Goal: Task Accomplishment & Management: Use online tool/utility

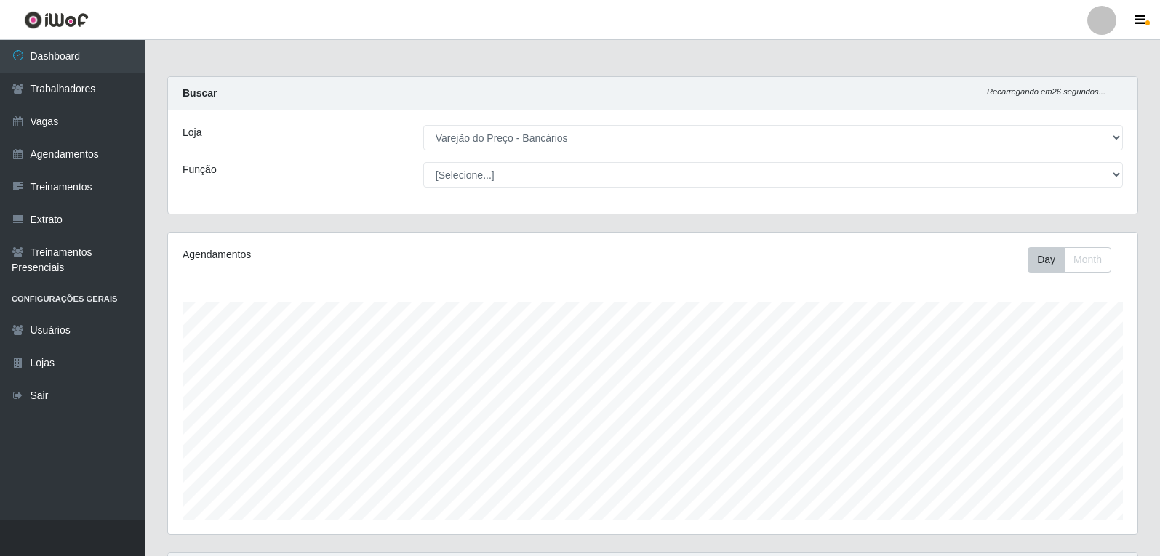
select select "157"
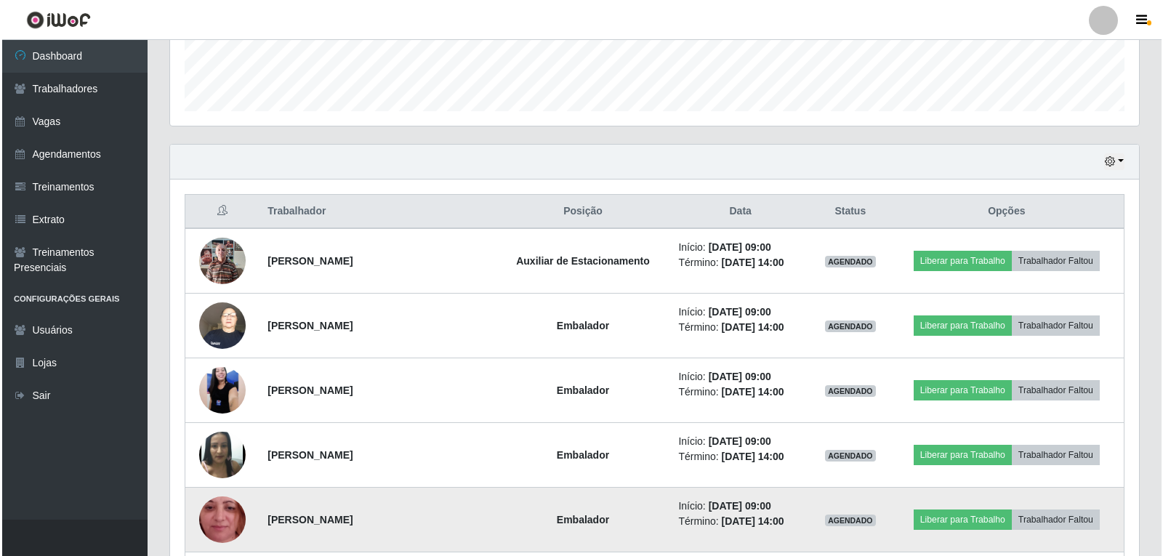
scroll to position [556, 0]
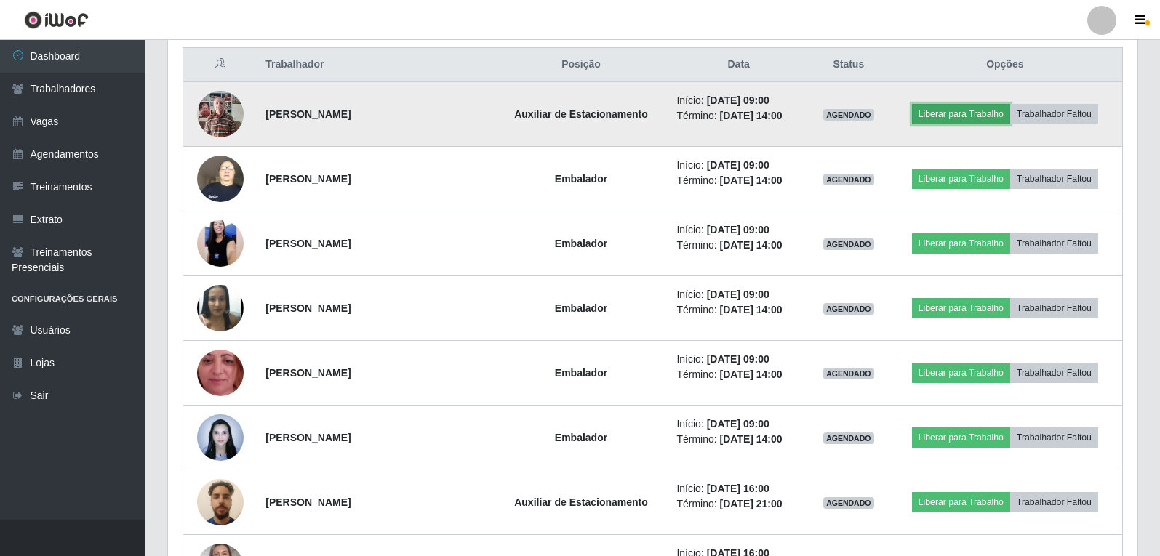
click at [961, 112] on button "Liberar para Trabalho" at bounding box center [961, 114] width 98 height 20
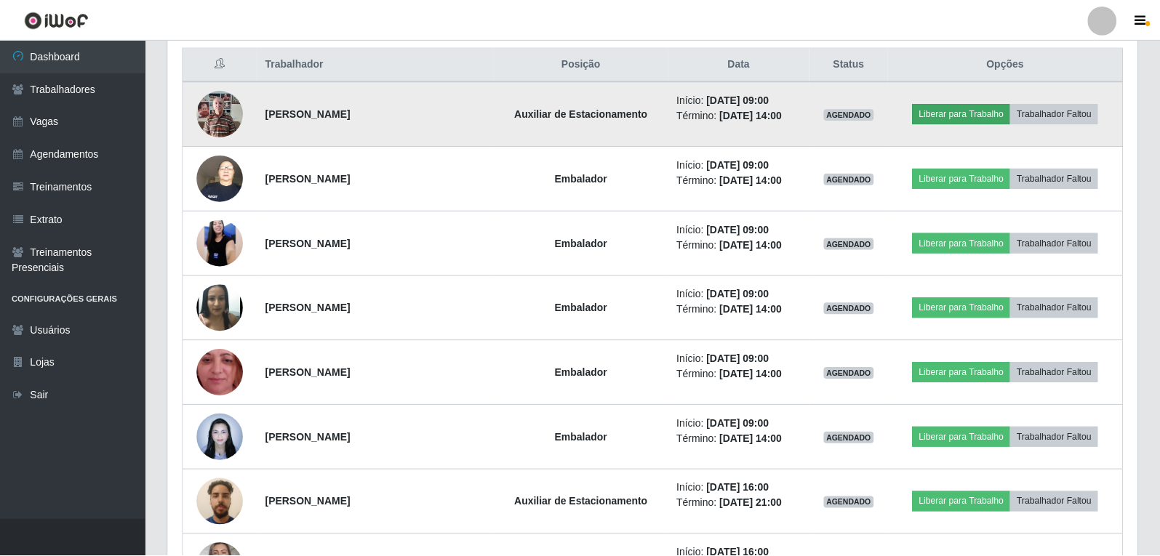
scroll to position [302, 962]
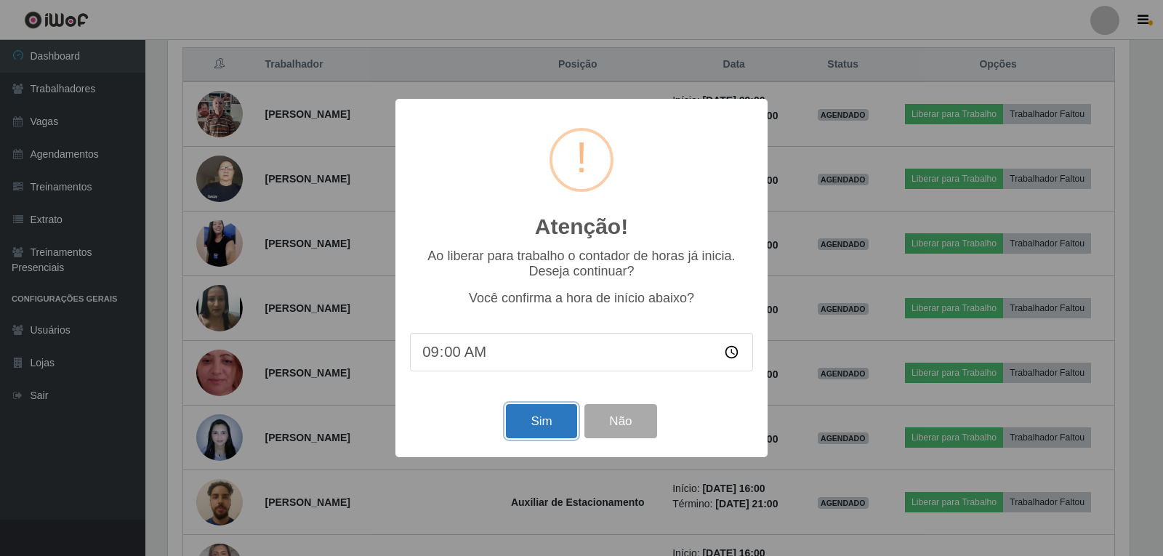
click at [529, 433] on button "Sim" at bounding box center [541, 421] width 71 height 34
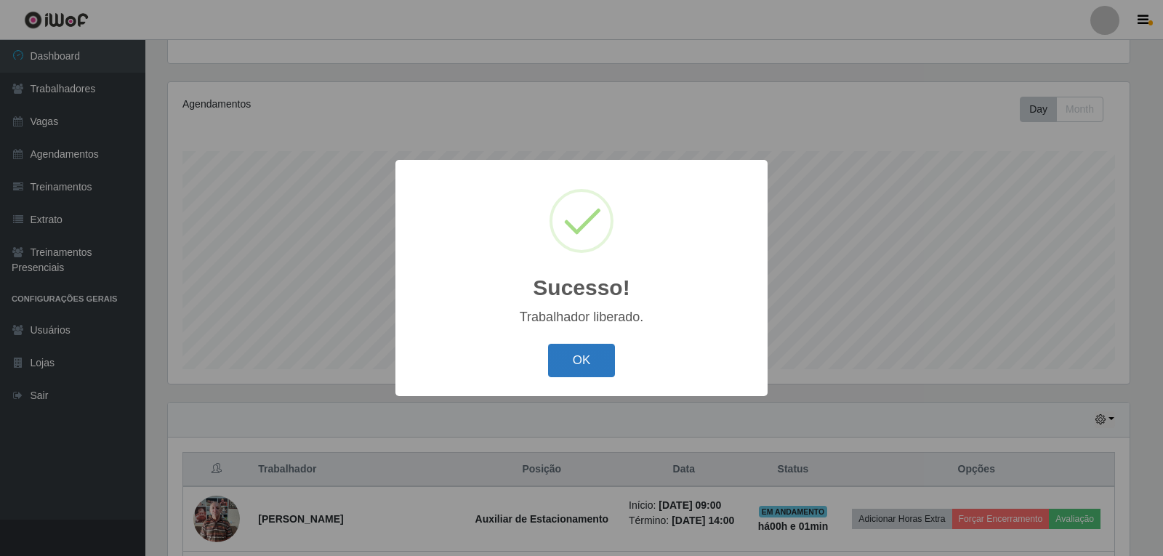
click at [585, 364] on button "OK" at bounding box center [582, 361] width 68 height 34
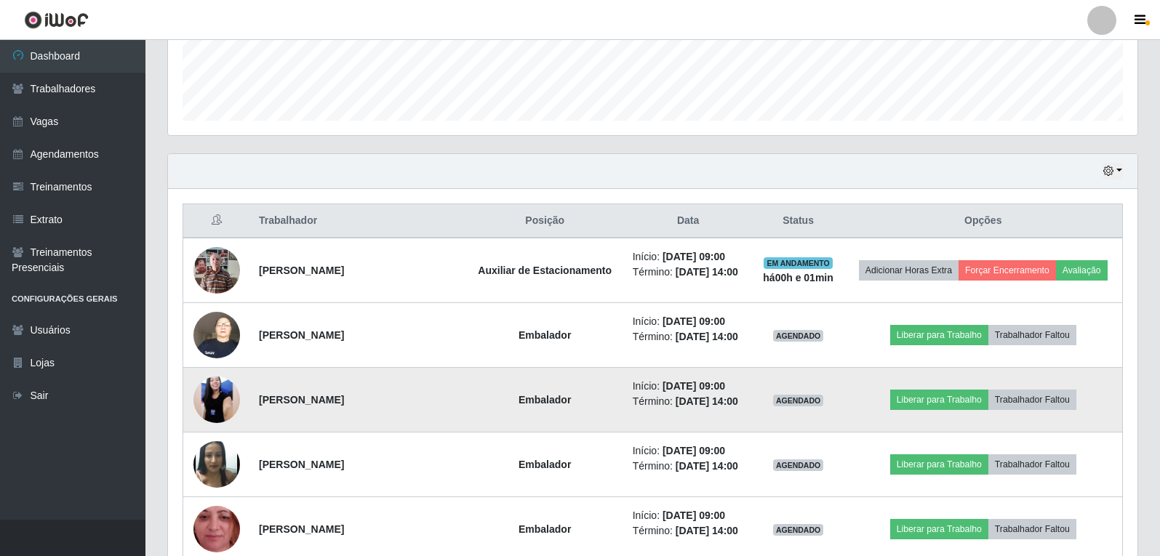
scroll to position [441, 0]
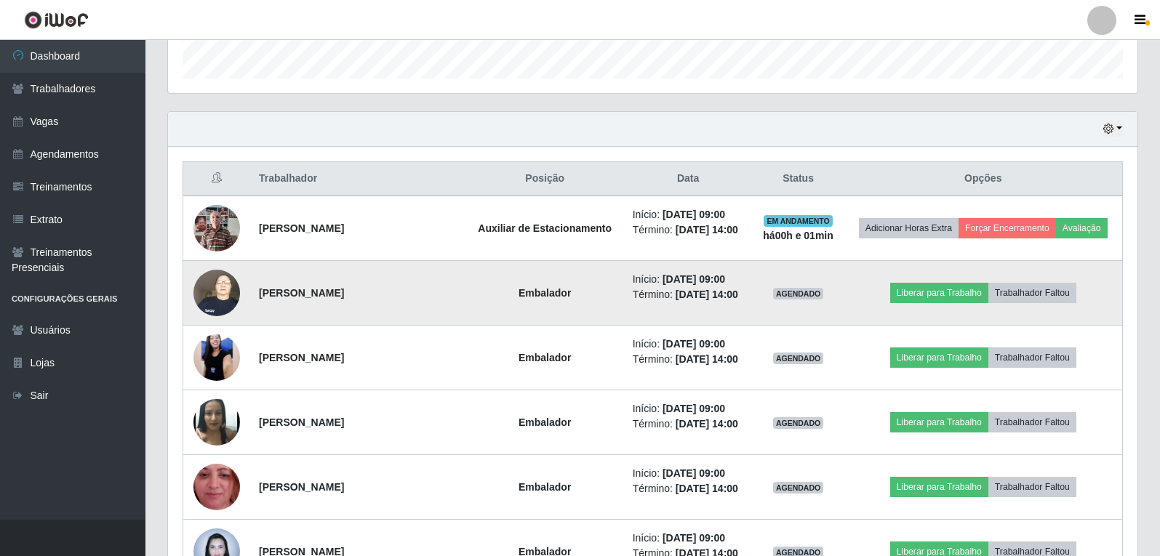
click at [224, 296] on img at bounding box center [216, 293] width 47 height 62
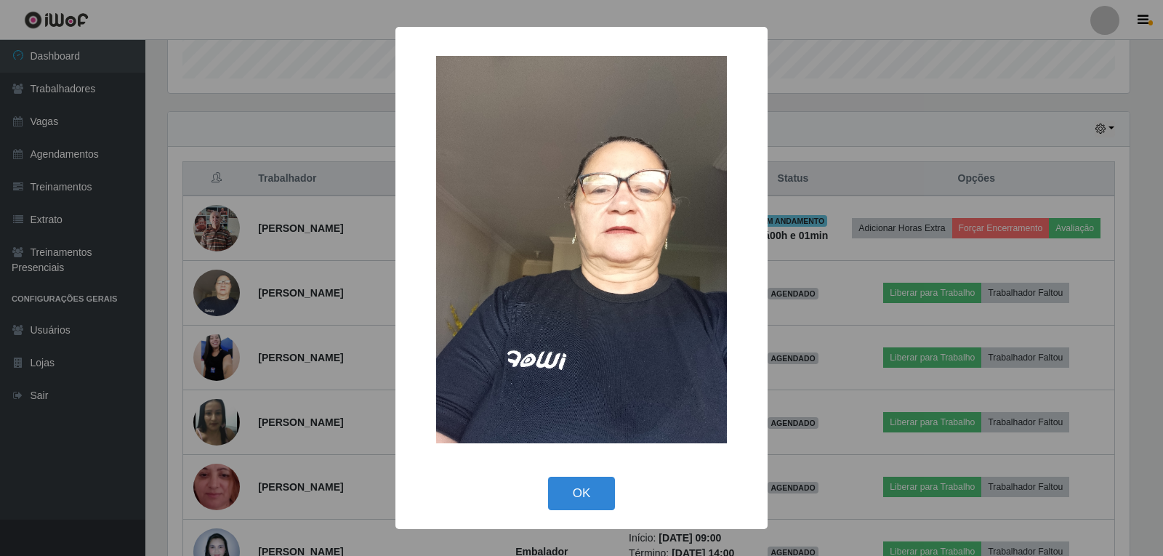
click at [230, 291] on div "× OK Cancel" at bounding box center [581, 278] width 1163 height 556
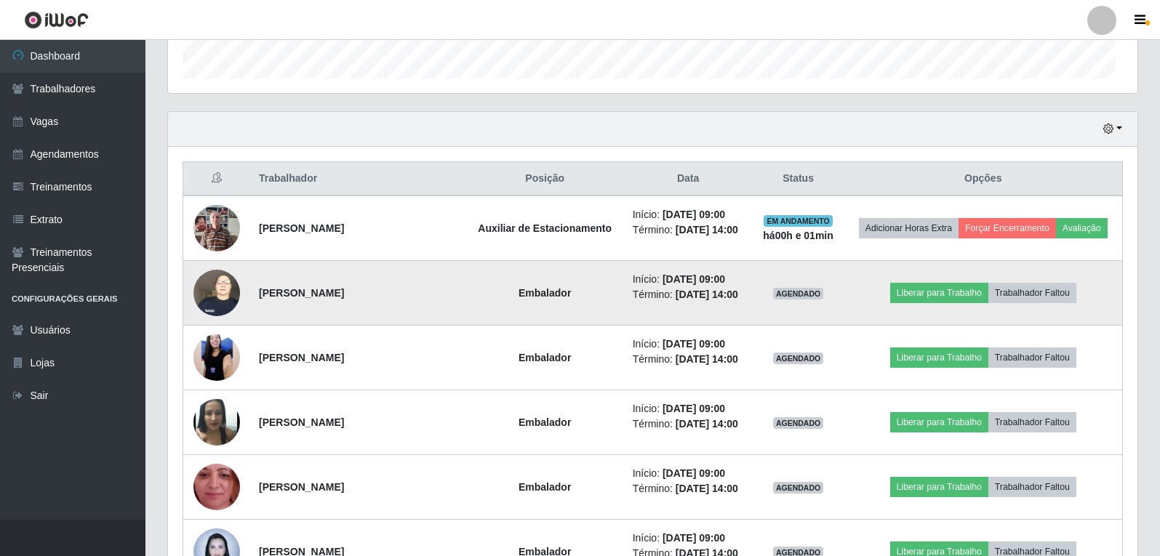
scroll to position [302, 969]
click at [933, 292] on button "Liberar para Trabalho" at bounding box center [939, 293] width 98 height 20
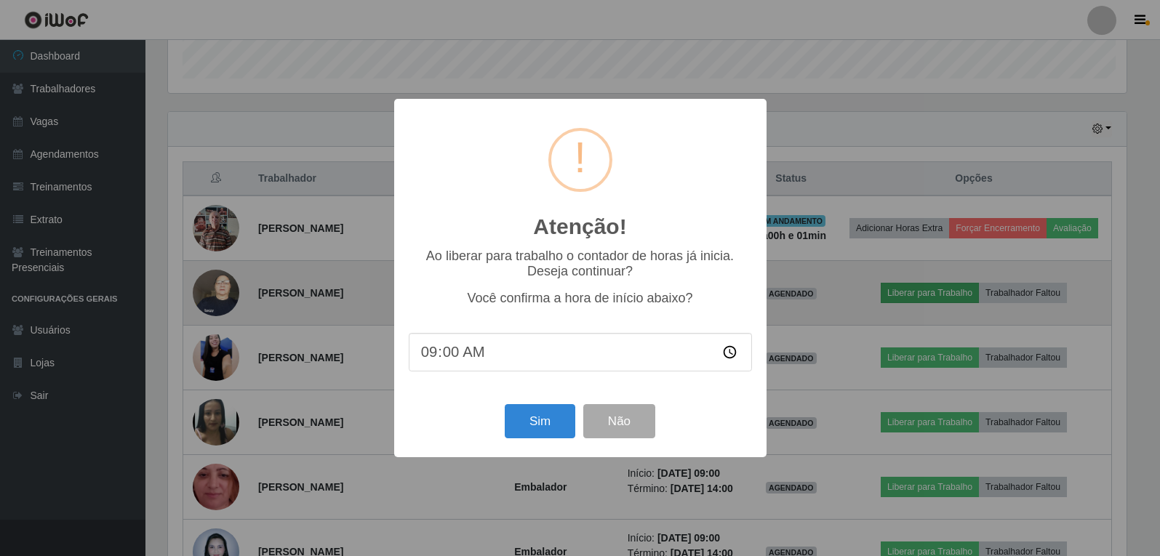
scroll to position [302, 962]
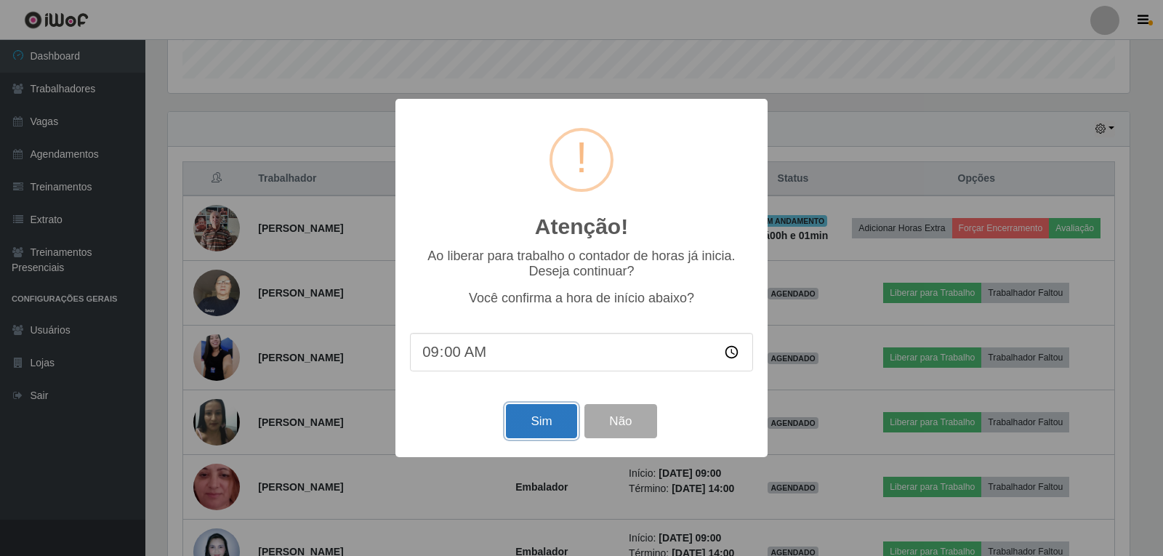
click at [539, 430] on button "Sim" at bounding box center [541, 421] width 71 height 34
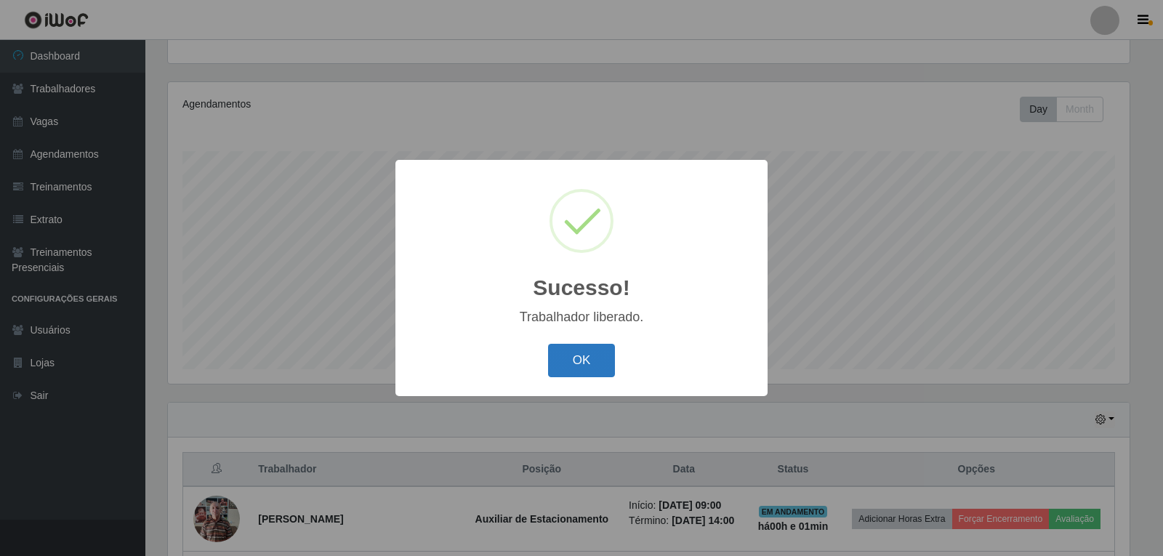
click at [578, 365] on button "OK" at bounding box center [582, 361] width 68 height 34
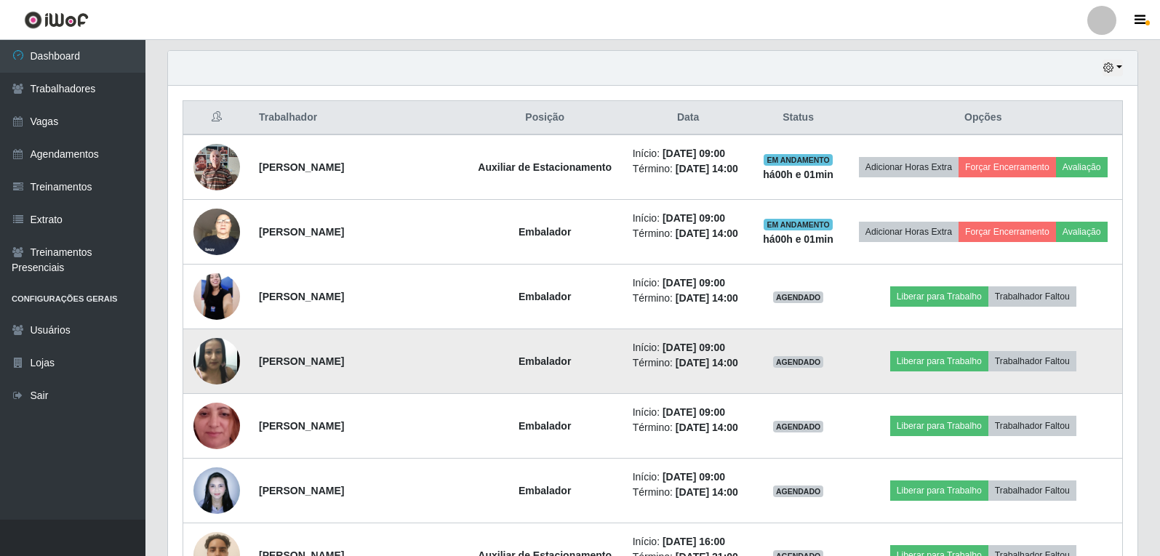
scroll to position [514, 0]
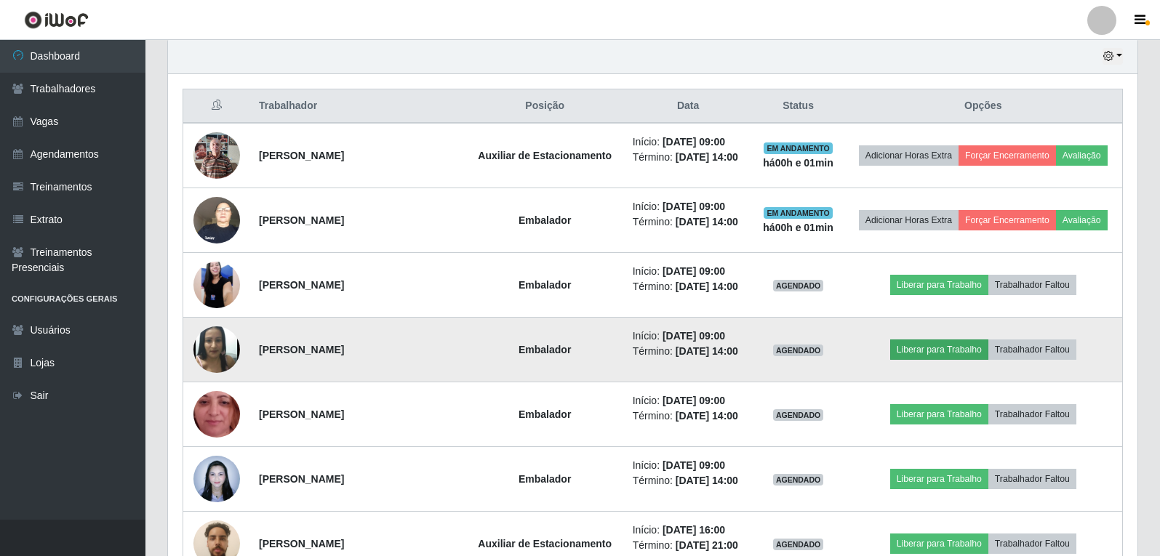
drag, startPoint x: 919, startPoint y: 338, endPoint x: 917, endPoint y: 345, distance: 7.6
click at [918, 345] on td "Liberar para Trabalho Trabalhador Faltou" at bounding box center [983, 350] width 279 height 65
click at [914, 361] on td "Liberar para Trabalho Trabalhador Faltou" at bounding box center [983, 350] width 279 height 65
click at [916, 349] on button "Liberar para Trabalho" at bounding box center [939, 350] width 98 height 20
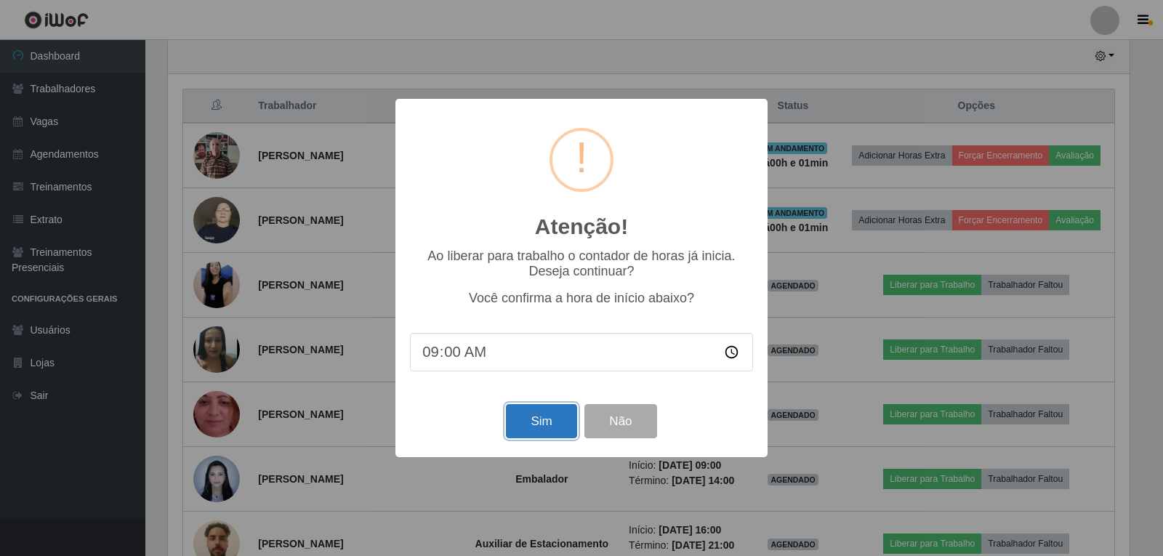
click at [534, 432] on button "Sim" at bounding box center [541, 421] width 71 height 34
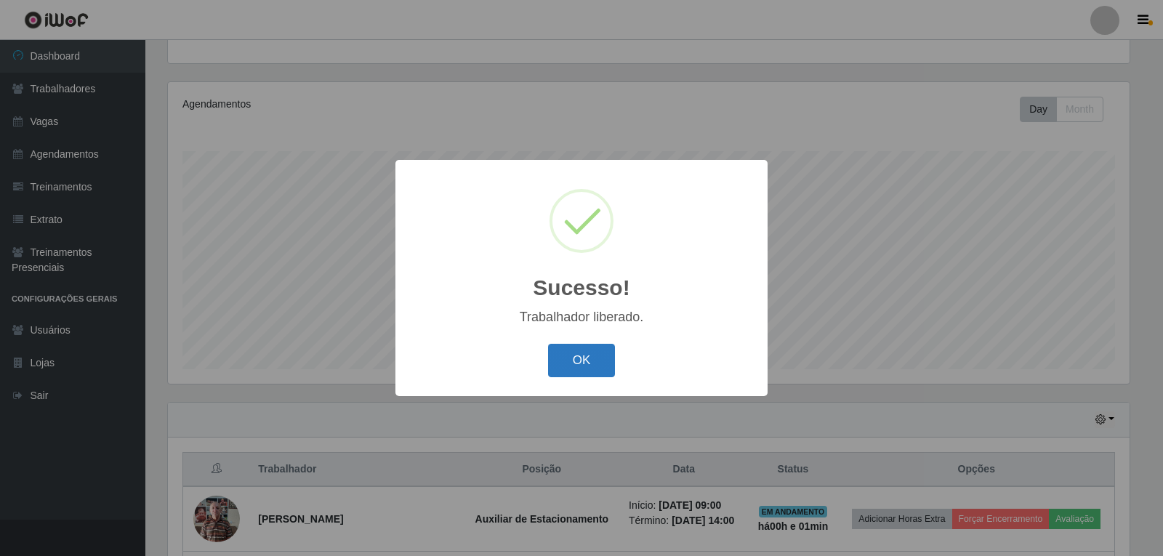
click at [580, 358] on button "OK" at bounding box center [582, 361] width 68 height 34
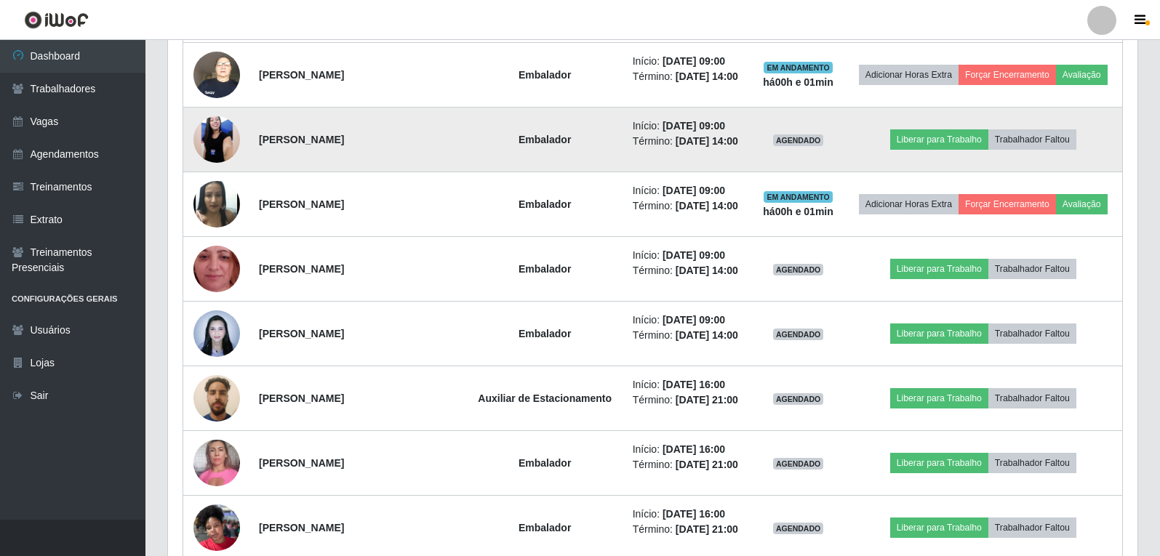
click at [207, 140] on img at bounding box center [216, 139] width 47 height 103
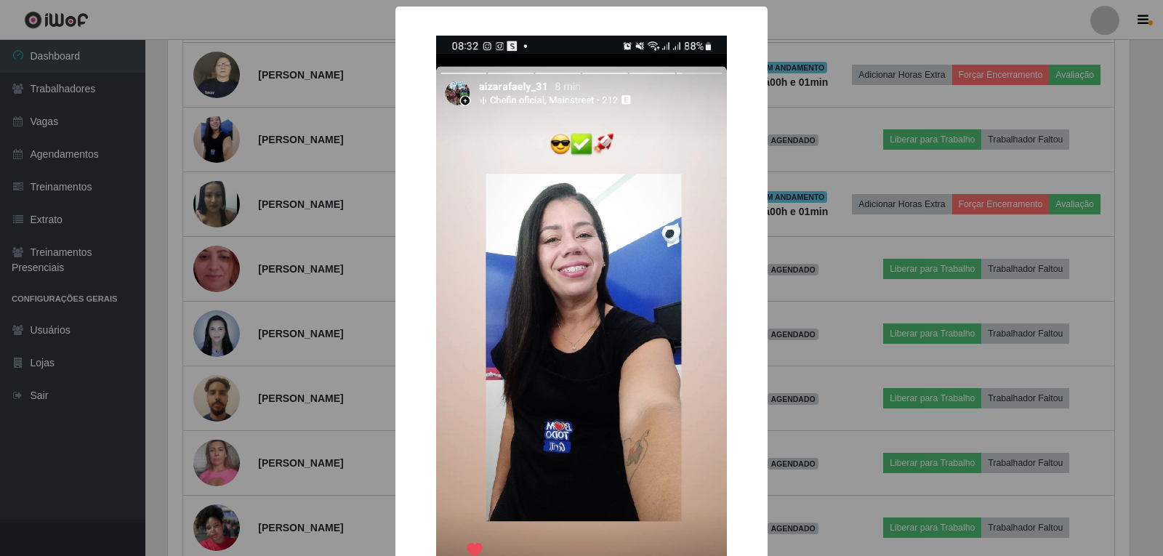
click at [215, 141] on div "× OK Cancel" at bounding box center [581, 278] width 1163 height 556
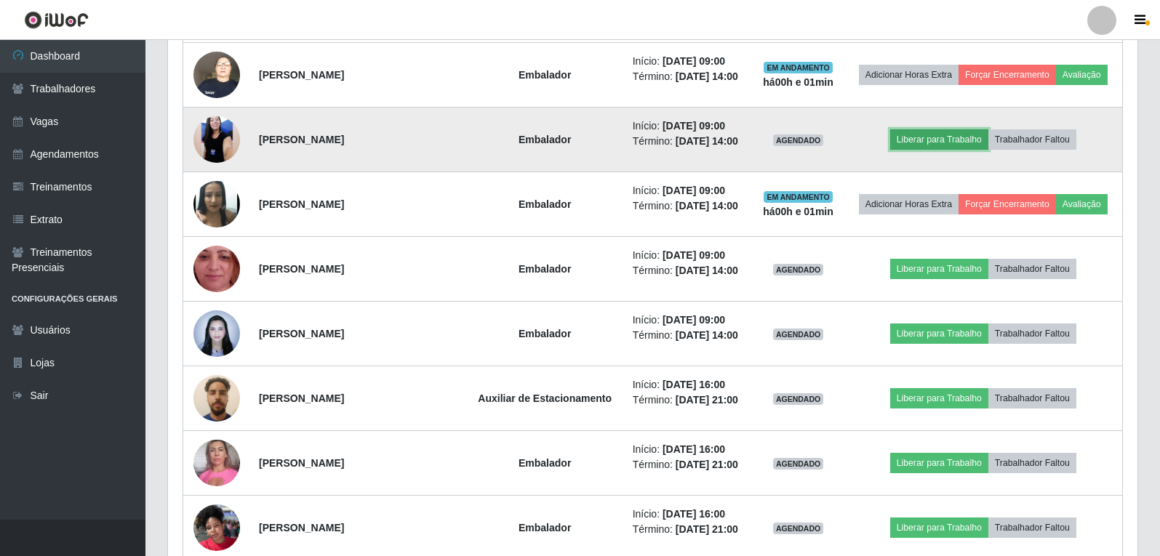
click at [960, 144] on button "Liberar para Trabalho" at bounding box center [939, 139] width 98 height 20
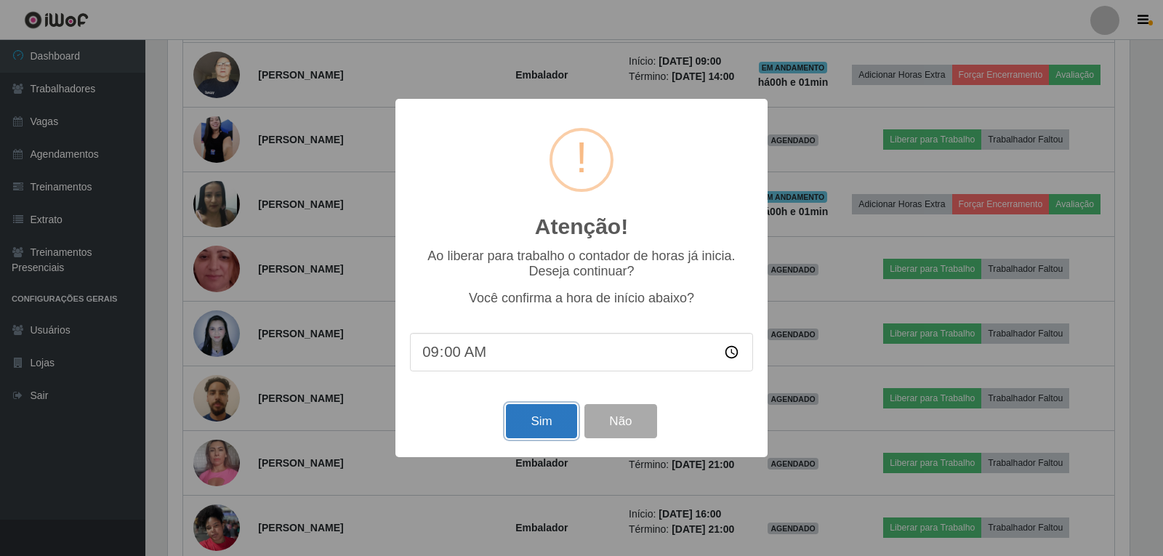
click at [542, 430] on button "Sim" at bounding box center [541, 421] width 71 height 34
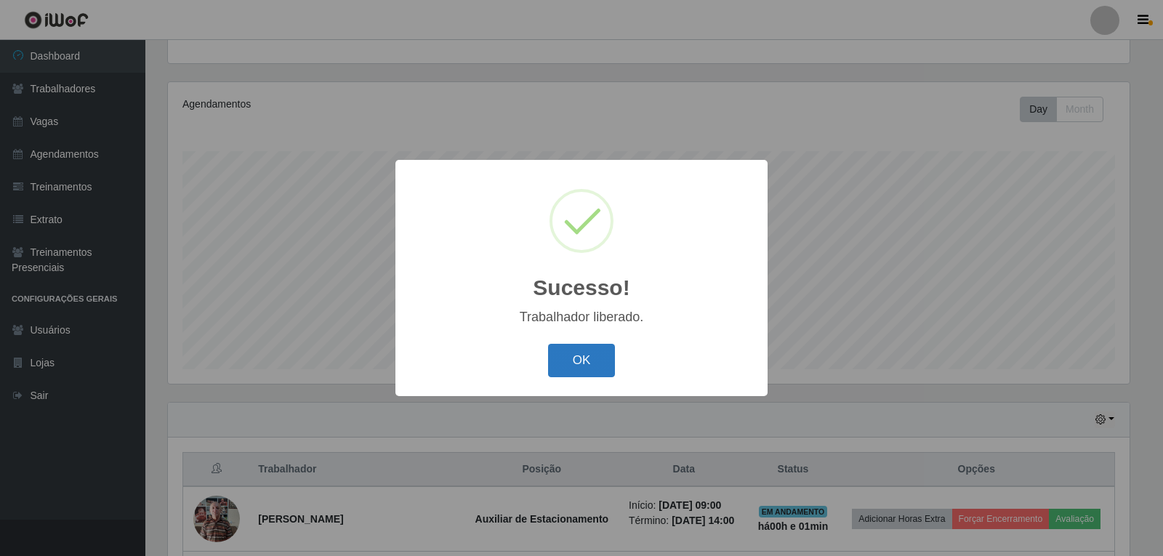
click at [571, 361] on button "OK" at bounding box center [582, 361] width 68 height 34
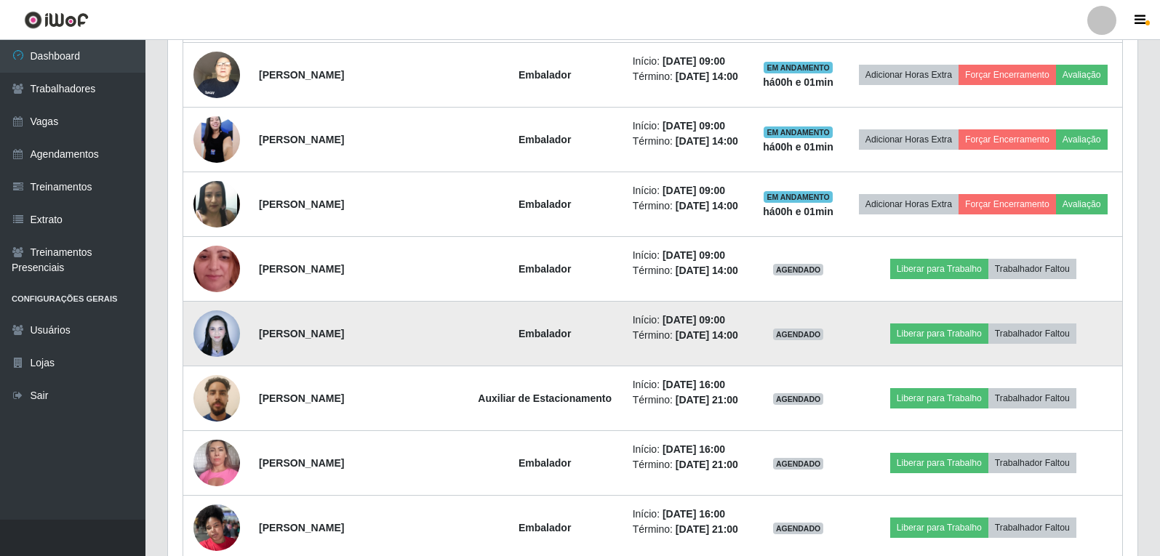
click at [215, 335] on img at bounding box center [216, 334] width 47 height 62
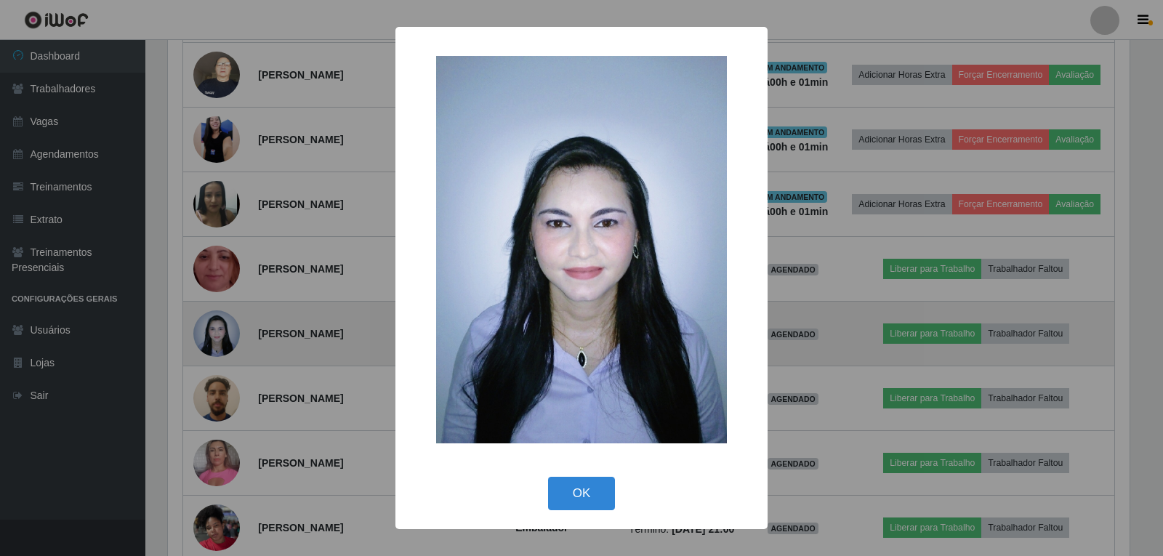
click at [215, 335] on div "× OK Cancel" at bounding box center [581, 278] width 1163 height 556
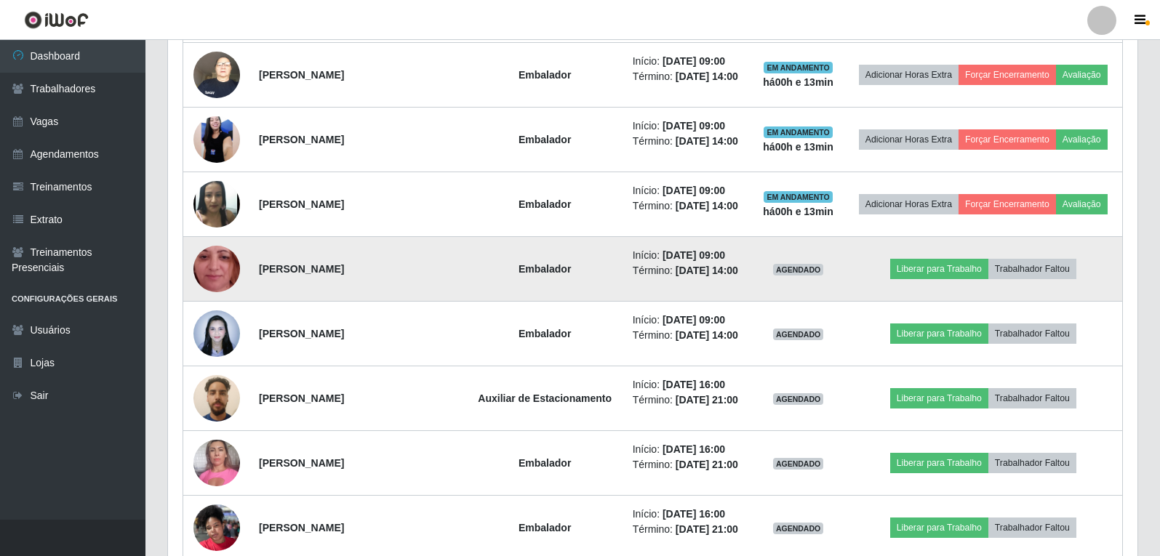
click at [223, 277] on img at bounding box center [216, 268] width 47 height 103
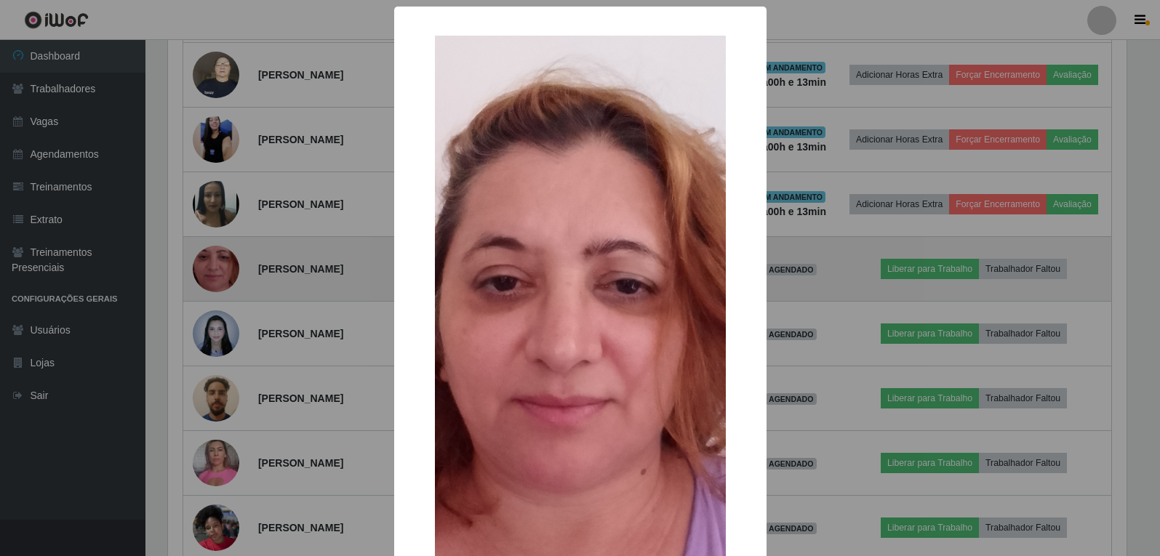
scroll to position [302, 962]
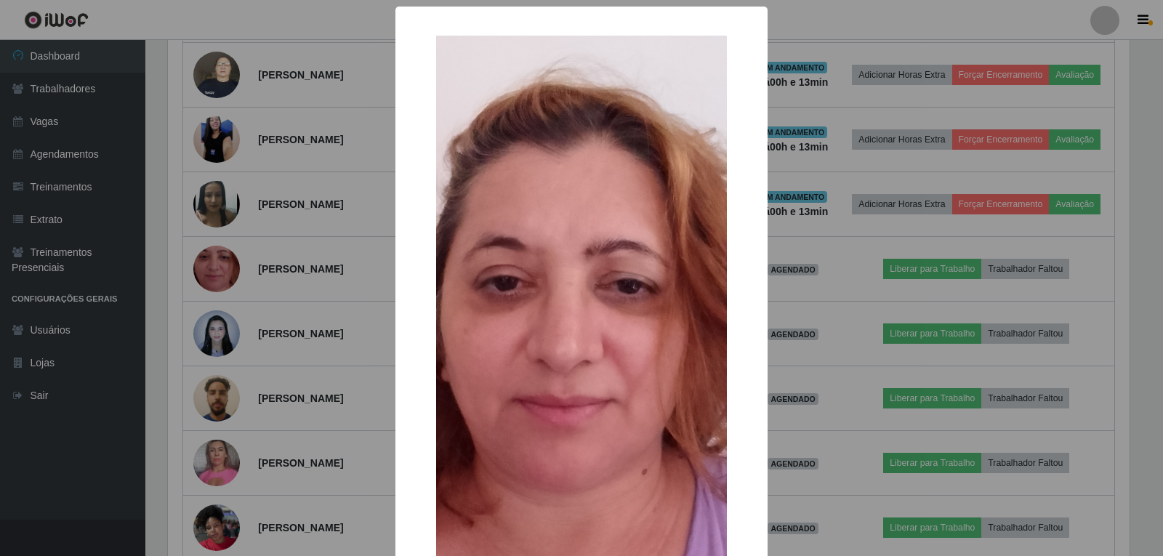
click at [225, 276] on div "× OK Cancel" at bounding box center [581, 278] width 1163 height 556
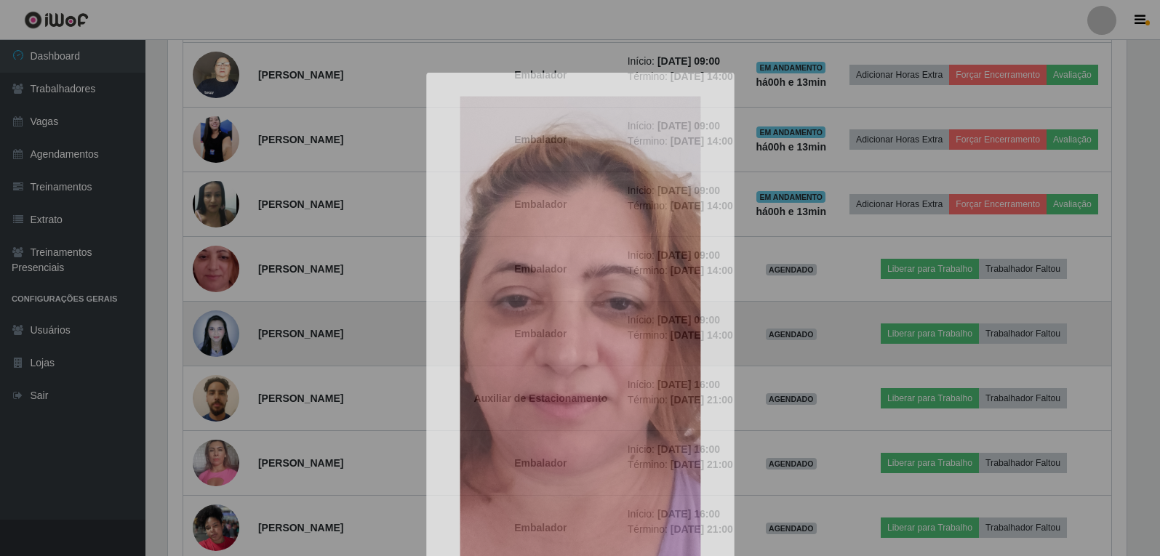
scroll to position [302, 969]
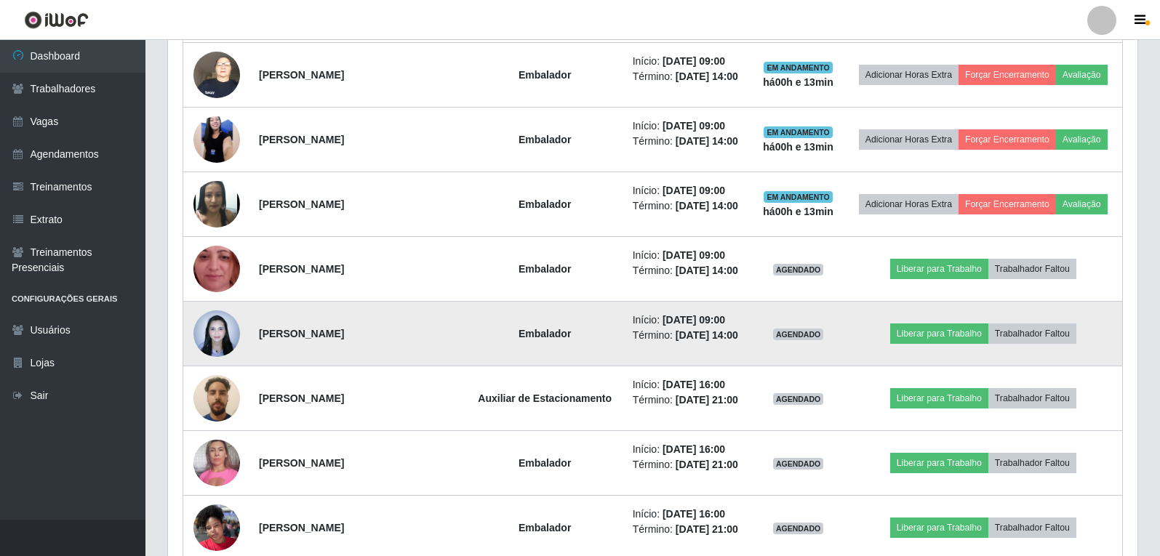
click at [228, 332] on img at bounding box center [216, 334] width 47 height 62
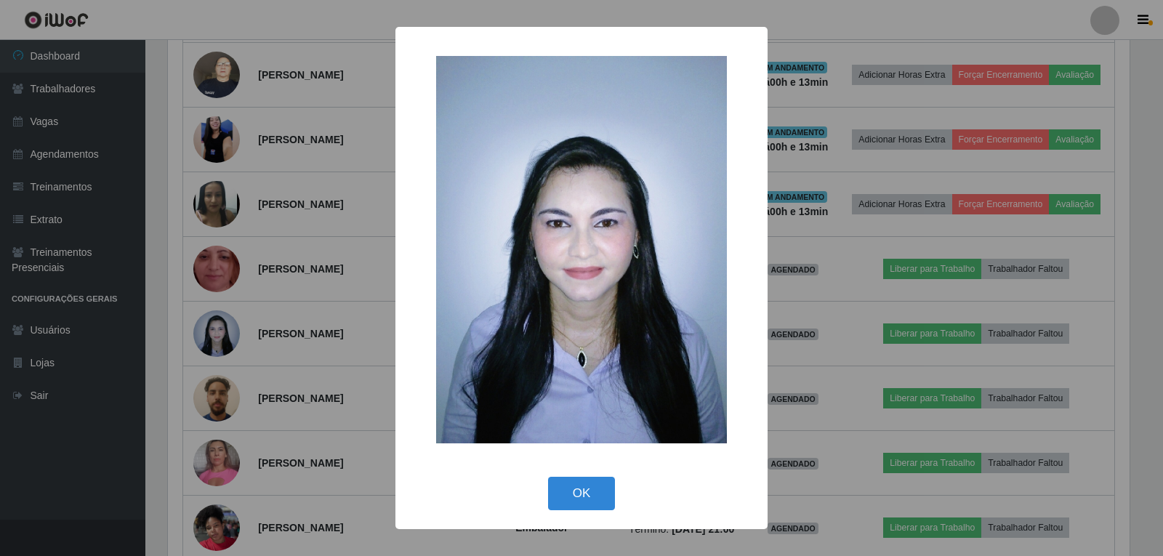
click at [232, 324] on div "× OK Cancel" at bounding box center [581, 278] width 1163 height 556
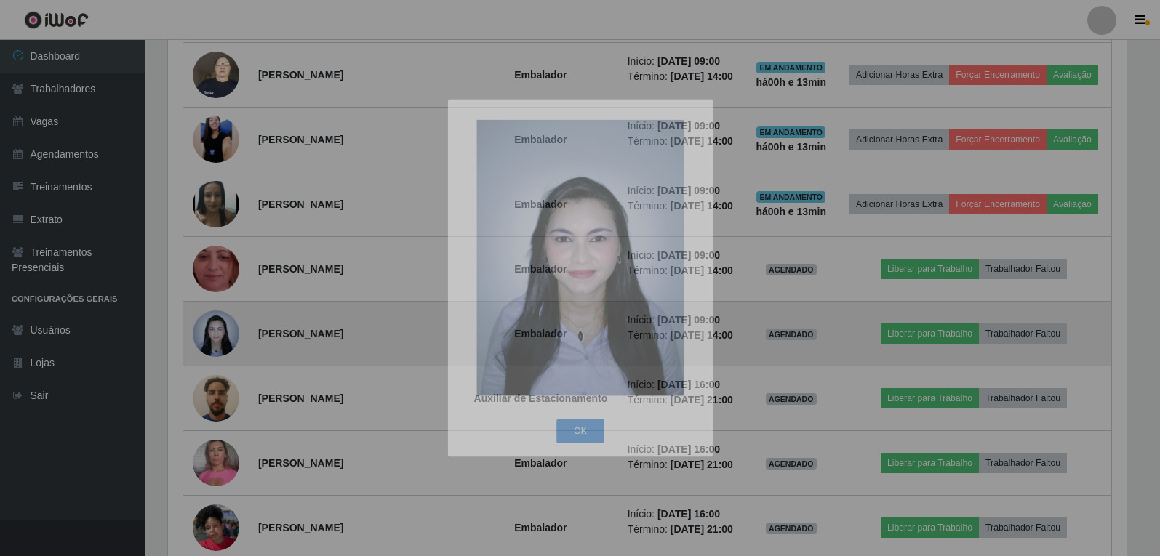
scroll to position [302, 969]
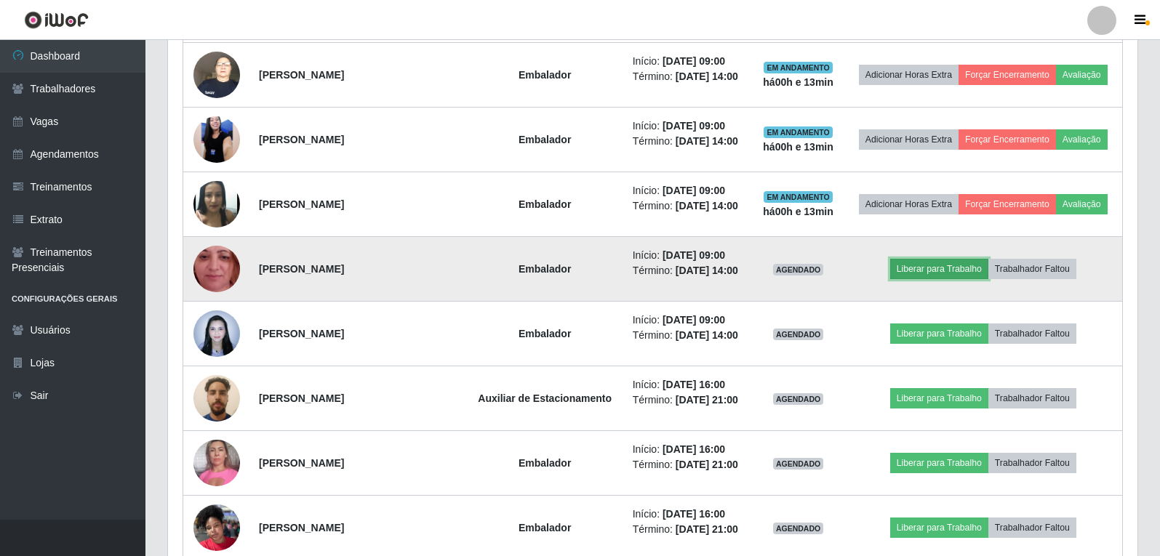
click at [924, 271] on button "Liberar para Trabalho" at bounding box center [939, 269] width 98 height 20
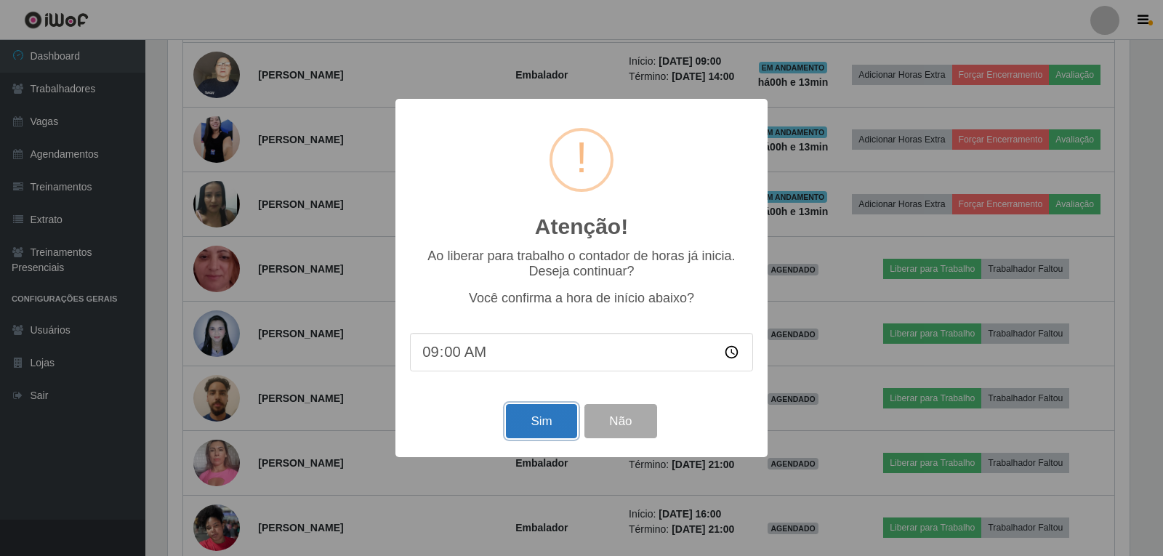
click at [545, 420] on button "Sim" at bounding box center [541, 421] width 71 height 34
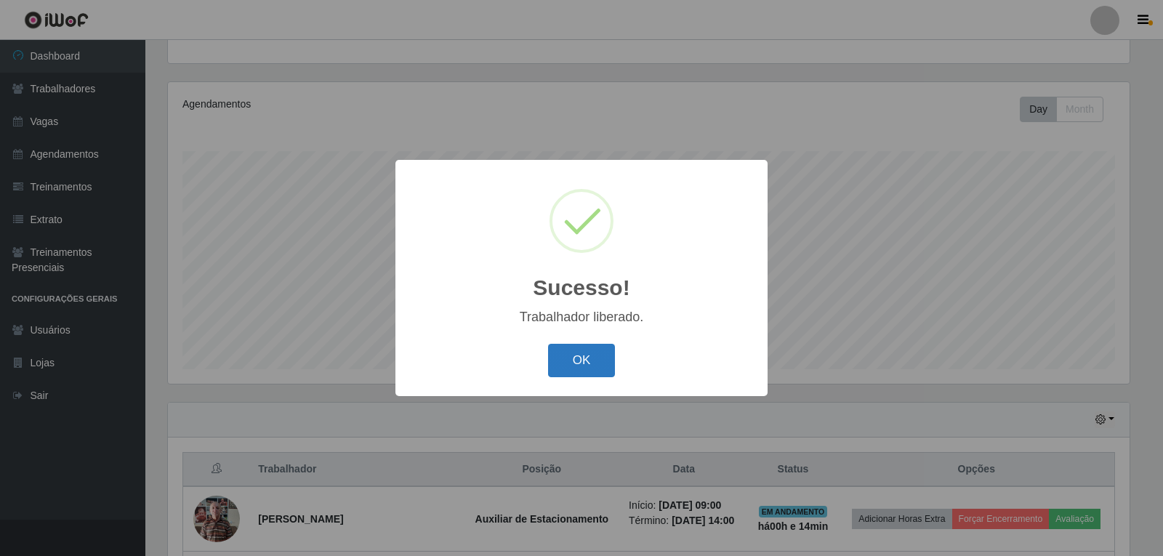
click at [575, 365] on button "OK" at bounding box center [582, 361] width 68 height 34
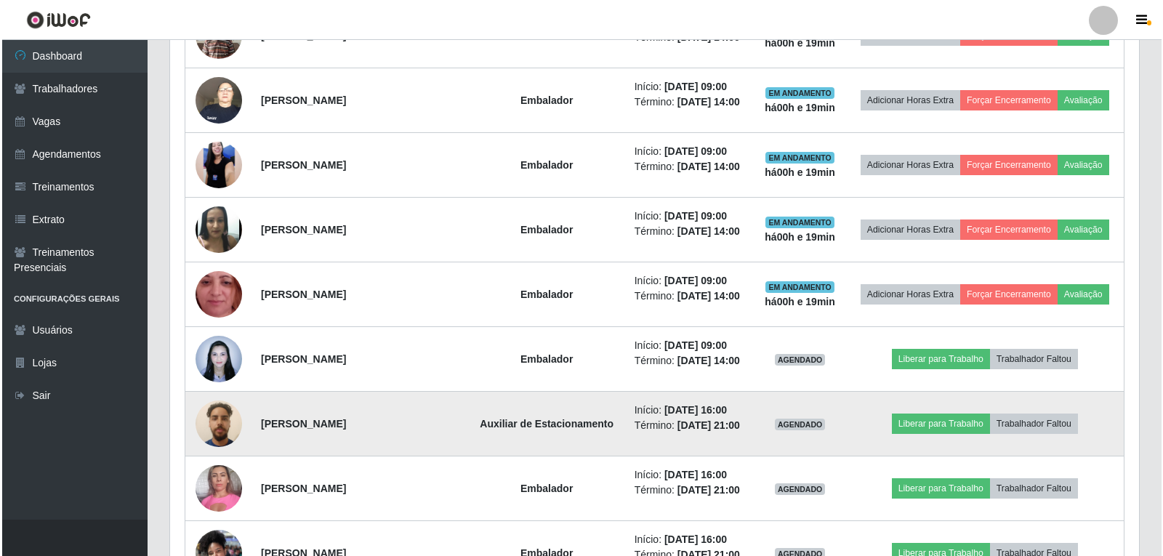
scroll to position [660, 0]
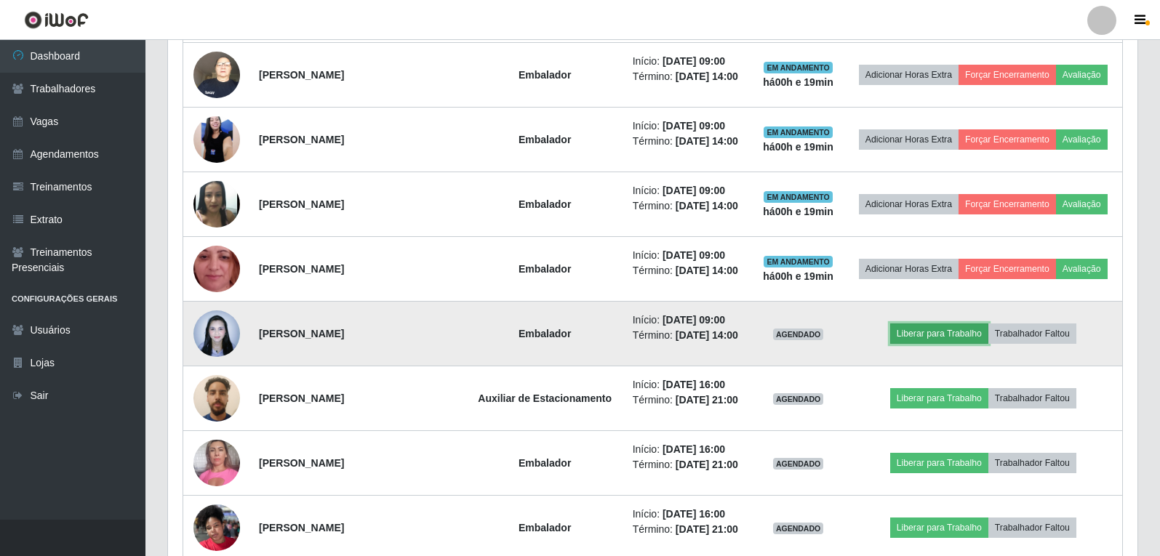
click at [941, 329] on button "Liberar para Trabalho" at bounding box center [939, 334] width 98 height 20
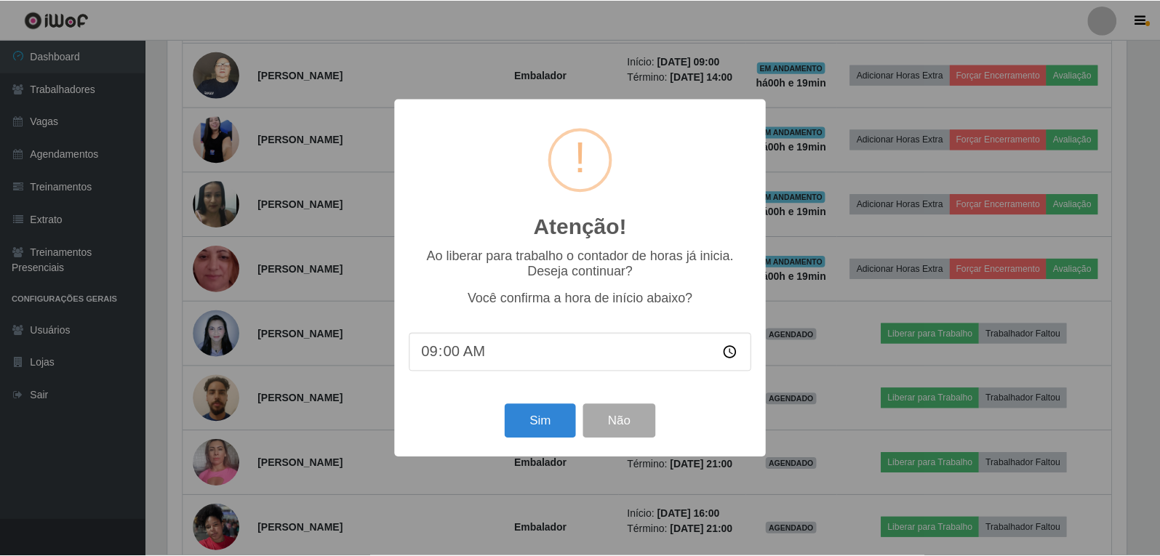
scroll to position [302, 962]
click at [544, 432] on button "Sim" at bounding box center [541, 421] width 71 height 34
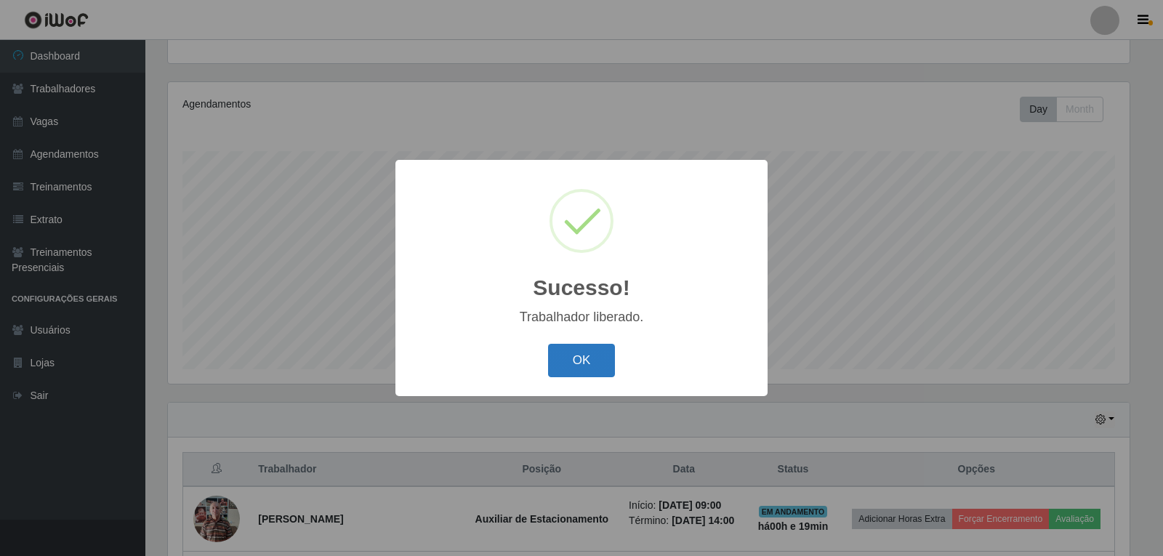
click at [596, 360] on button "OK" at bounding box center [582, 361] width 68 height 34
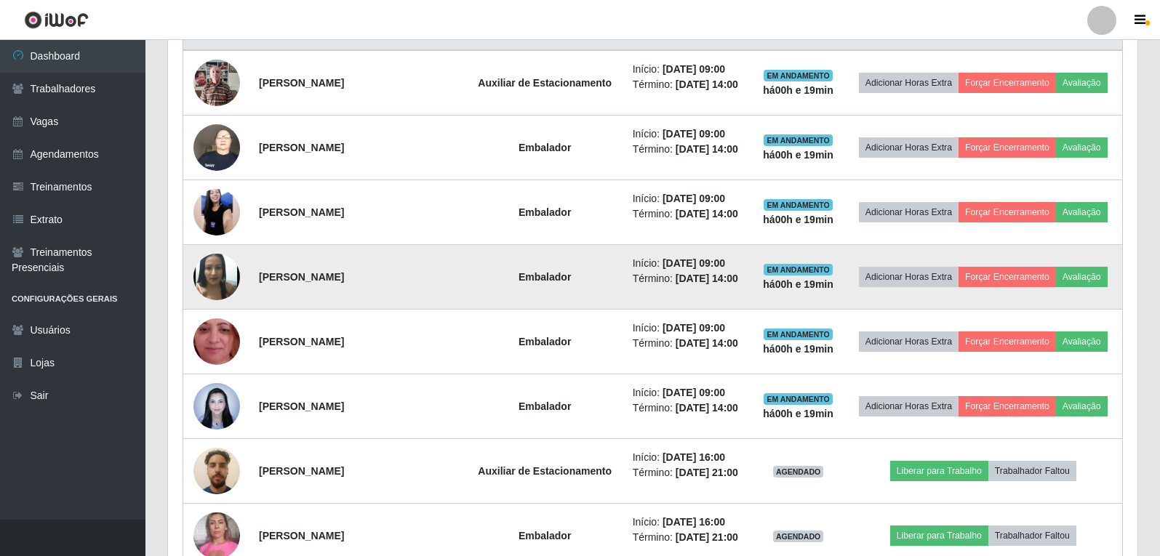
scroll to position [660, 0]
